Goal: Task Accomplishment & Management: Manage account settings

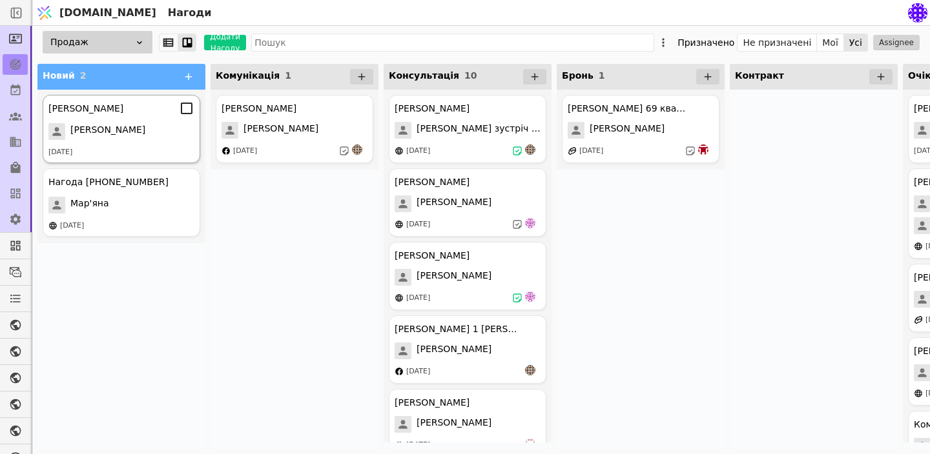
click at [170, 128] on div "[PERSON_NAME]" at bounding box center [121, 131] width 146 height 17
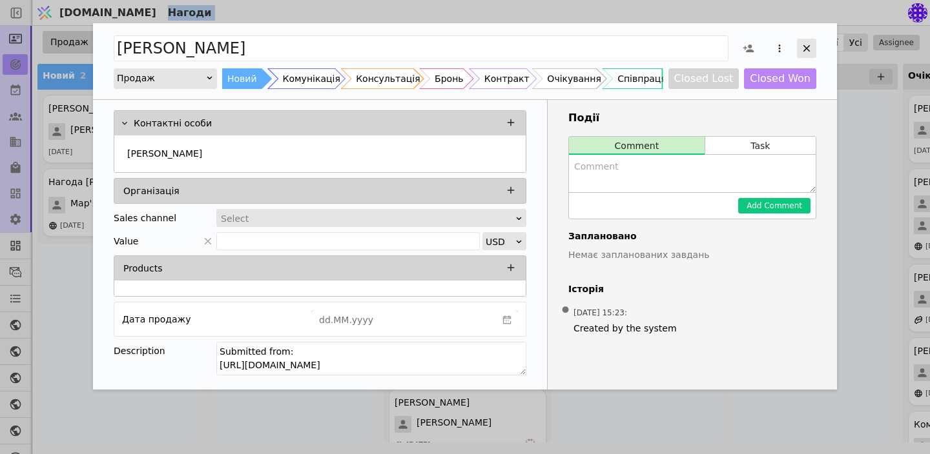
click at [805, 46] on icon "Add Opportunity" at bounding box center [806, 48] width 7 height 7
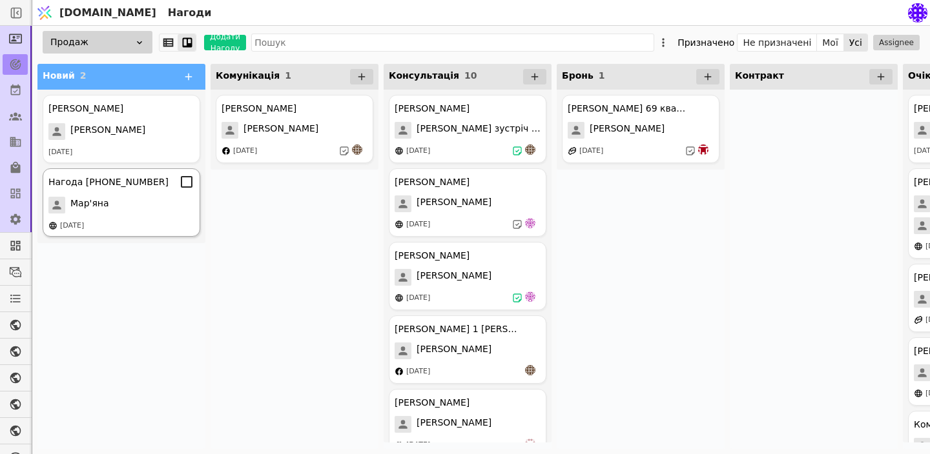
click at [121, 188] on div "Нагода [PHONE_NUMBER]" at bounding box center [108, 183] width 120 height 14
